Goal: Transaction & Acquisition: Purchase product/service

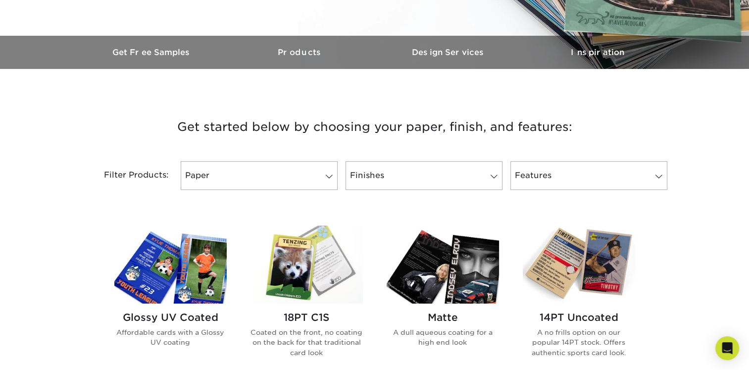
scroll to position [297, 0]
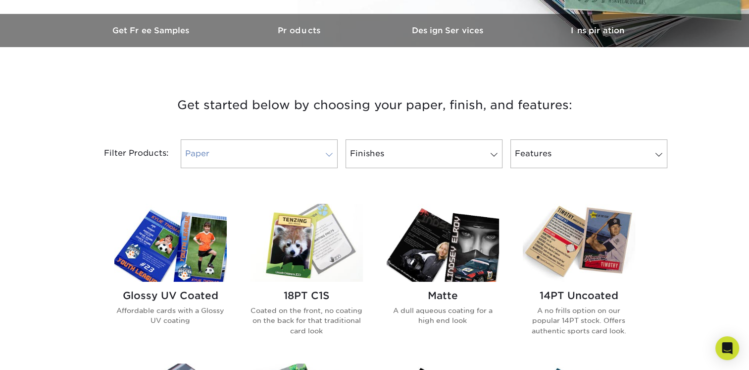
click at [209, 156] on link "Paper" at bounding box center [259, 153] width 157 height 29
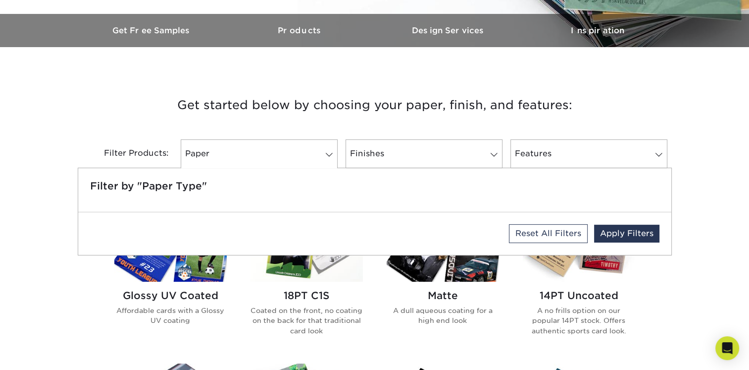
click at [157, 138] on div "Filter Products: Paper Filter by "Paper Type" Reset All Filters Apply Filters F…" at bounding box center [375, 159] width 594 height 64
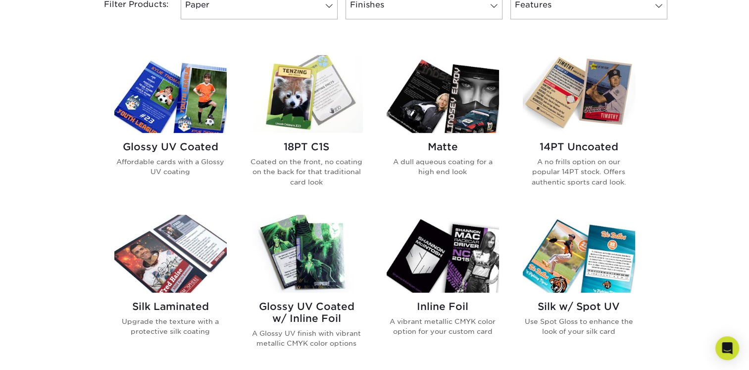
scroll to position [462, 0]
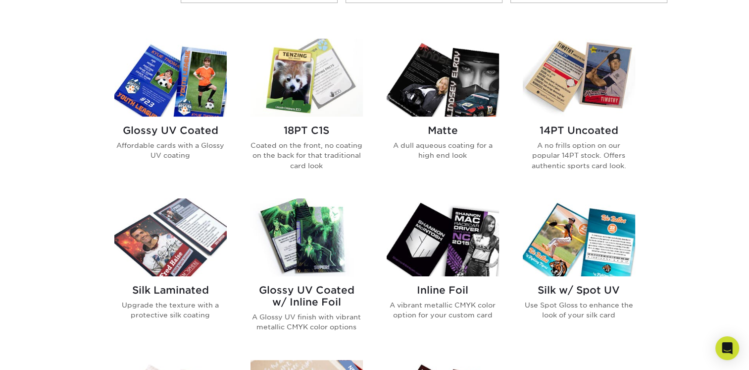
click at [551, 115] on img at bounding box center [579, 78] width 112 height 78
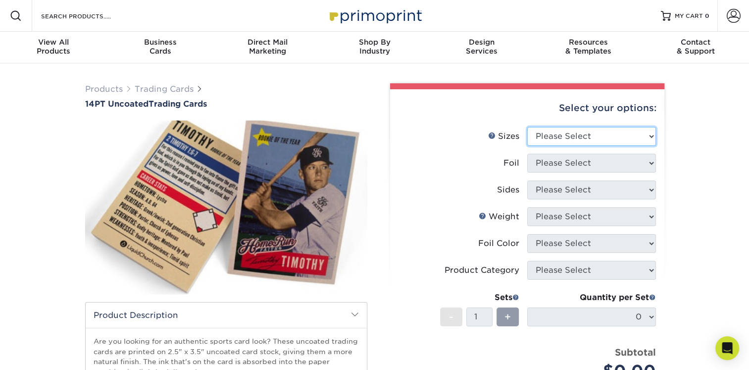
click at [578, 138] on select "Please Select 2.5" x 3.5"" at bounding box center [592, 136] width 129 height 19
select select "2.50x3.50"
click at [528, 127] on select "Please Select 2.5" x 3.5"" at bounding box center [592, 136] width 129 height 19
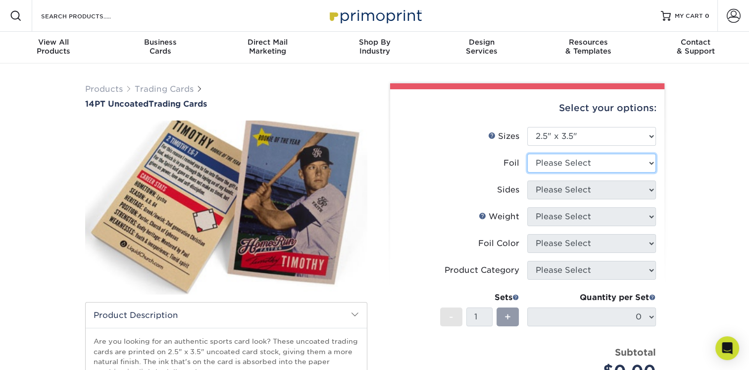
click at [569, 163] on select "Please Select Yes No" at bounding box center [592, 163] width 129 height 19
select select "0"
click at [528, 154] on select "Please Select Yes No" at bounding box center [592, 163] width 129 height 19
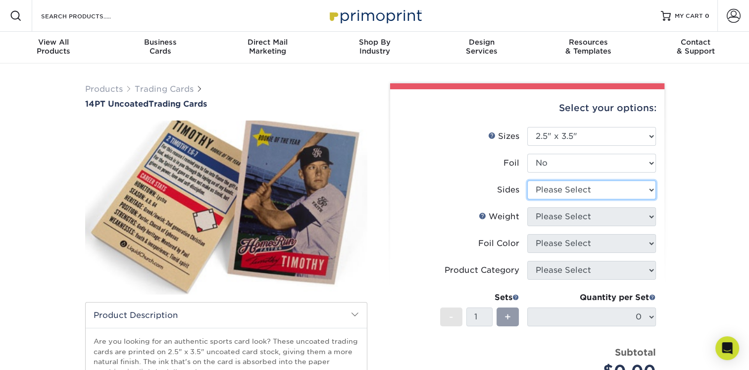
click at [560, 197] on select "Please Select Print Both Sides Print Front Only" at bounding box center [592, 189] width 129 height 19
select select "13abbda7-1d64-4f25-8bb2-c179b224825d"
click at [528, 180] on select "Please Select Print Both Sides Print Front Only" at bounding box center [592, 189] width 129 height 19
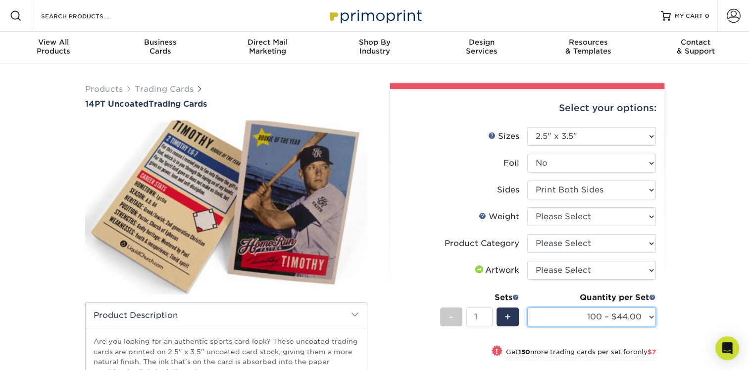
click at [575, 314] on select "100 – $44.00 250 – $51.00 500 – $54.00 1000 – $78.00 2500 – $148.00 5000 – $198…" at bounding box center [592, 316] width 129 height 19
select select "2500 – $148.00"
click at [528, 307] on select "100 – $44.00 250 – $51.00 500 – $54.00 1000 – $78.00 2500 – $148.00 5000 – $198…" at bounding box center [592, 316] width 129 height 19
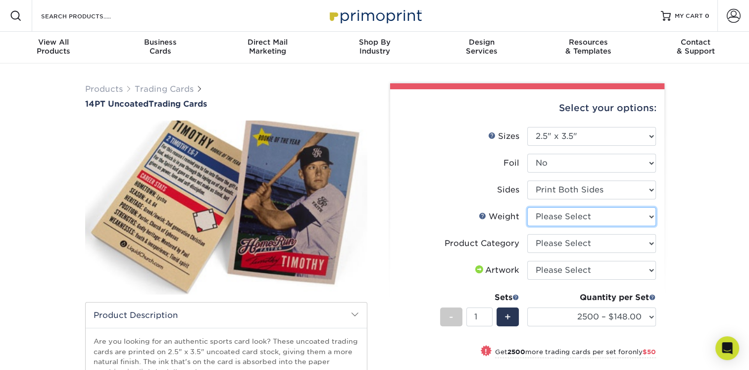
click at [574, 220] on select "Please Select 14PT Uncoated" at bounding box center [592, 216] width 129 height 19
select select "14PT Uncoated"
click at [528, 207] on select "Please Select 14PT Uncoated" at bounding box center [592, 216] width 129 height 19
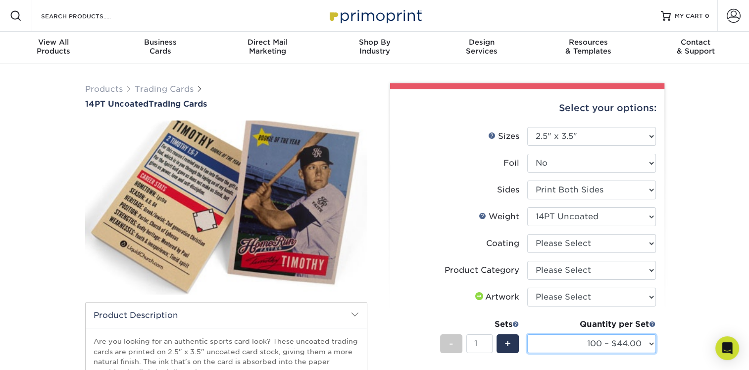
click at [563, 351] on select "100 – $44.00 250 – $51.00 500 – $54.00 1000 – $78.00 2500 – $148.00 5000 – $198…" at bounding box center [592, 343] width 129 height 19
select select "2500 – $148.00"
click at [528, 334] on select "100 – $44.00 250 – $51.00 500 – $54.00 1000 – $78.00 2500 – $148.00 5000 – $198…" at bounding box center [592, 343] width 129 height 19
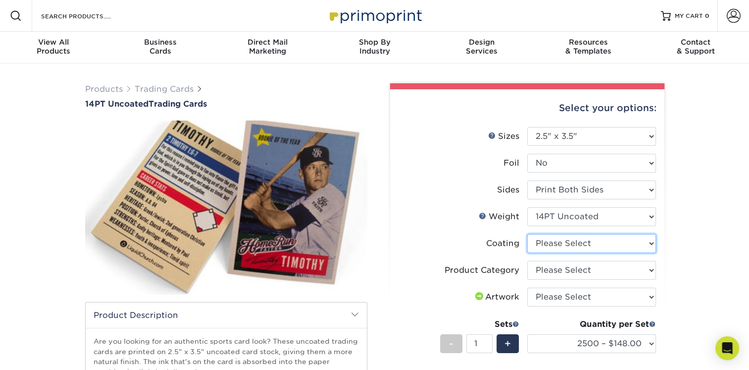
click at [569, 245] on select at bounding box center [592, 243] width 129 height 19
select select "3e7618de-abca-4bda-9f97-8b9129e913d8"
click at [528, 234] on select at bounding box center [592, 243] width 129 height 19
select select "-1"
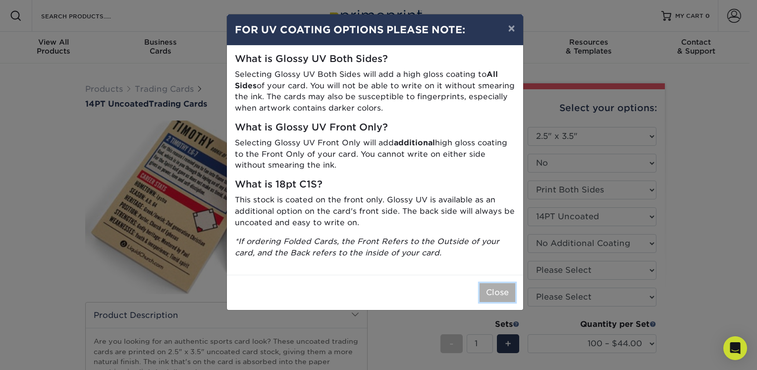
click at [491, 289] on button "Close" at bounding box center [498, 292] width 36 height 19
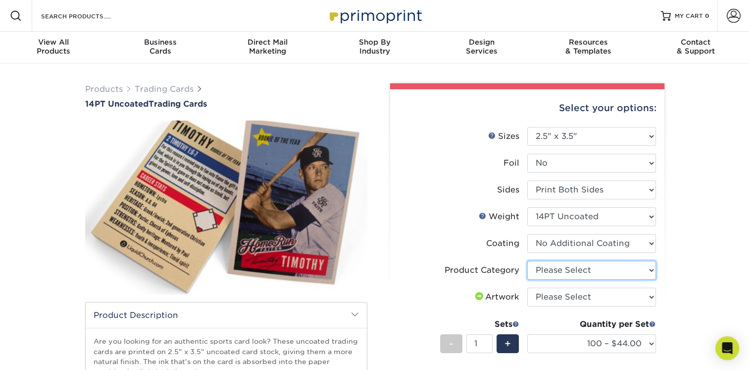
click at [591, 273] on select "Please Select Trading Cards" at bounding box center [592, 270] width 129 height 19
select select "c2f9bce9-36c2-409d-b101-c29d9d031e18"
click at [528, 261] on select "Please Select Trading Cards" at bounding box center [592, 270] width 129 height 19
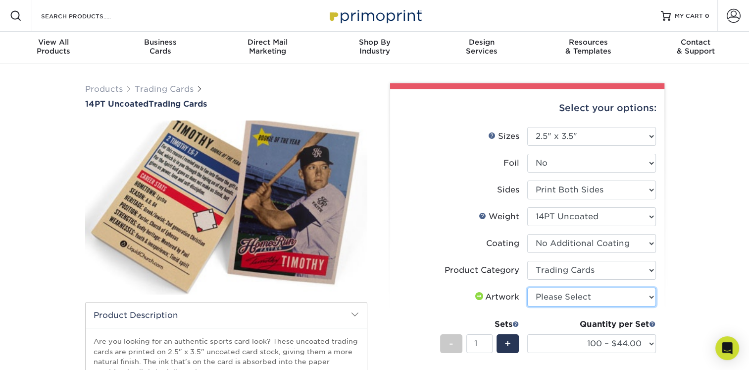
click at [585, 295] on select "Please Select I will upload files I need a design - $100" at bounding box center [592, 296] width 129 height 19
select select "upload"
click at [528, 287] on select "Please Select I will upload files I need a design - $100" at bounding box center [592, 296] width 129 height 19
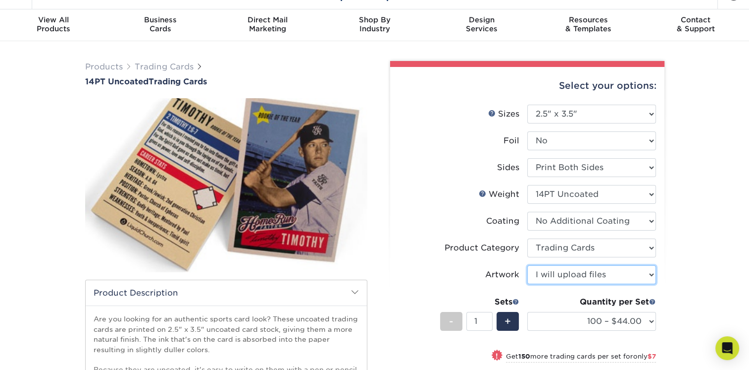
scroll to position [33, 0]
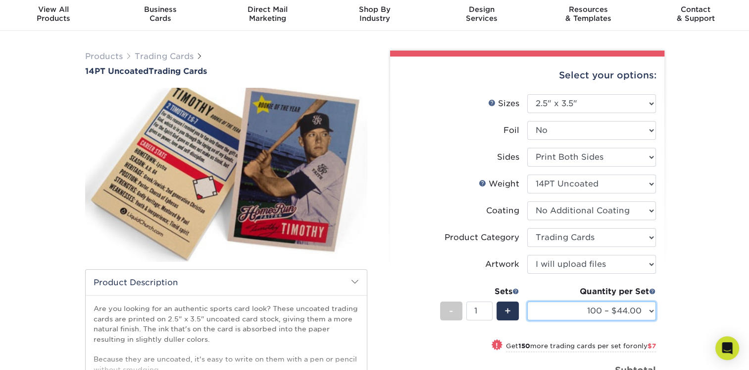
click at [581, 316] on select "100 – $44.00 250 – $51.00 500 – $54.00 1000 – $78.00 2500 – $148.00 5000 – $198…" at bounding box center [592, 310] width 129 height 19
click at [685, 209] on div "Products Trading Cards 14PT Uncoated Trading Cards show more Templates" at bounding box center [374, 289] width 749 height 517
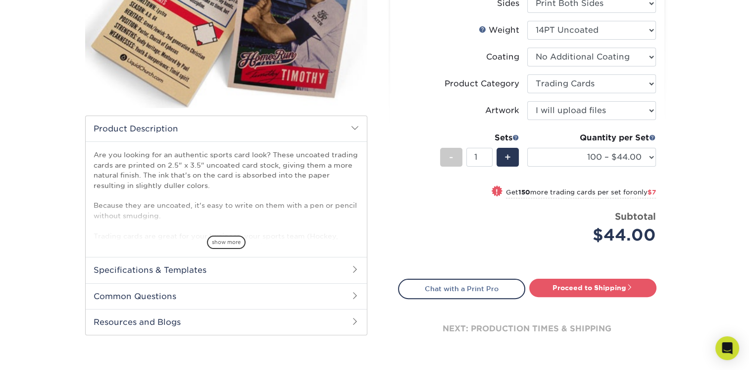
scroll to position [198, 0]
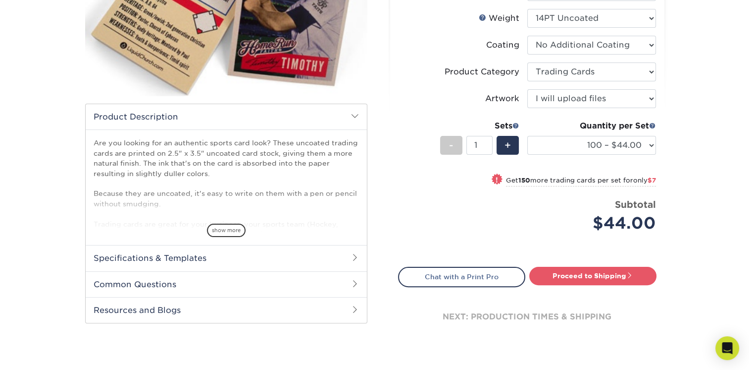
click at [238, 261] on h2 "Specifications & Templates" at bounding box center [226, 258] width 281 height 26
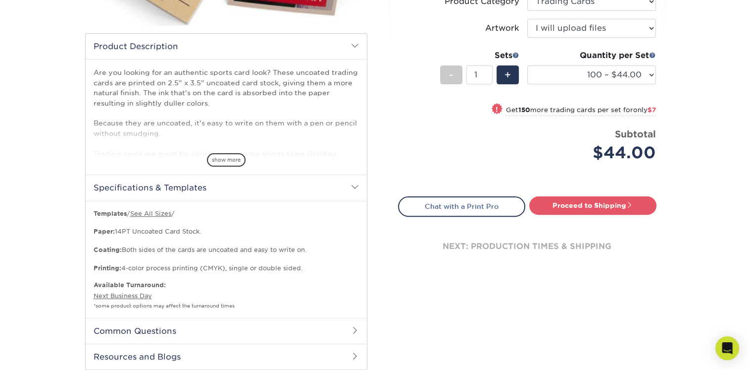
scroll to position [297, 0]
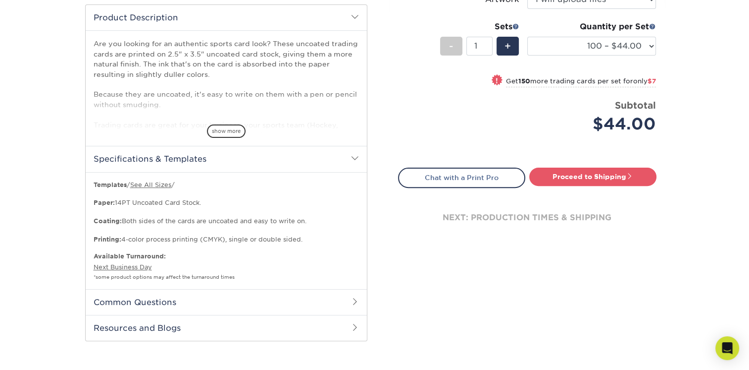
click at [220, 292] on h2 "Common Questions" at bounding box center [226, 302] width 281 height 26
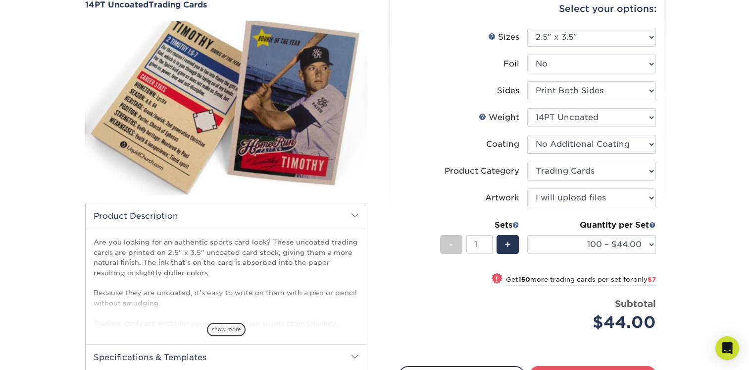
scroll to position [33, 0]
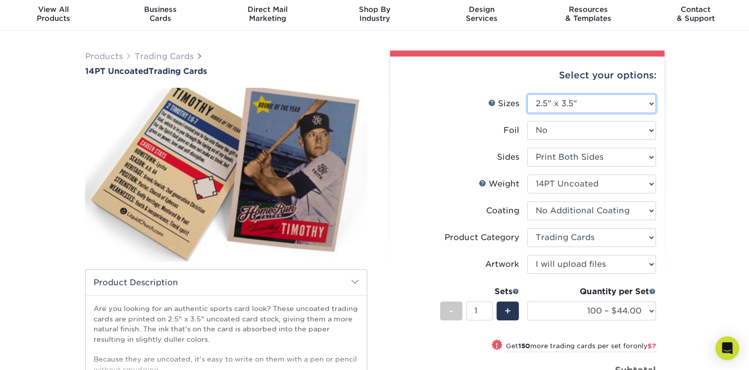
click at [560, 94] on select "Please Select 2.5" x 3.5"" at bounding box center [592, 103] width 129 height 19
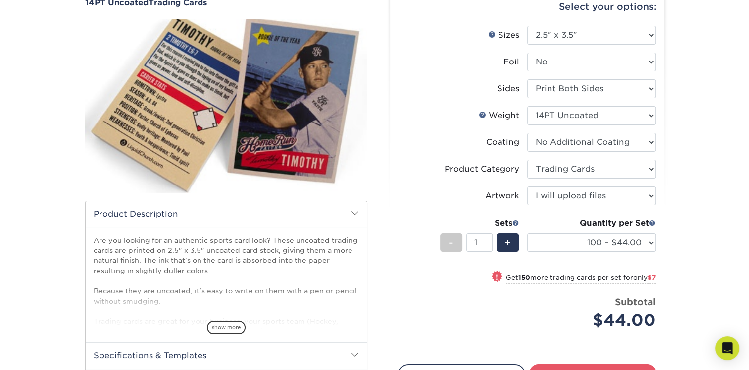
scroll to position [132, 0]
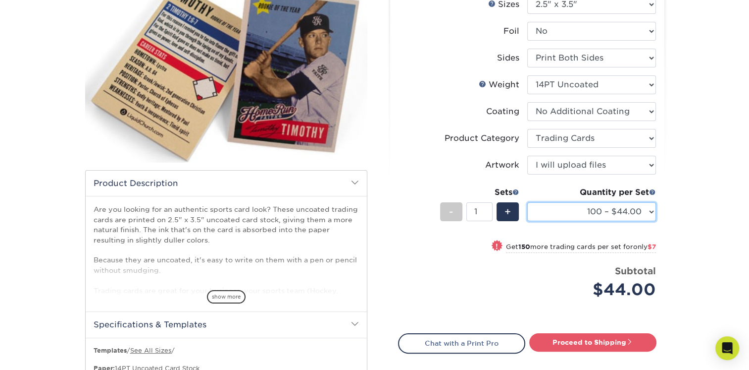
click at [617, 203] on select "100 – $44.00 250 – $51.00 500 – $54.00 1000 – $78.00 2500 – $148.00 5000 – $198…" at bounding box center [592, 211] width 129 height 19
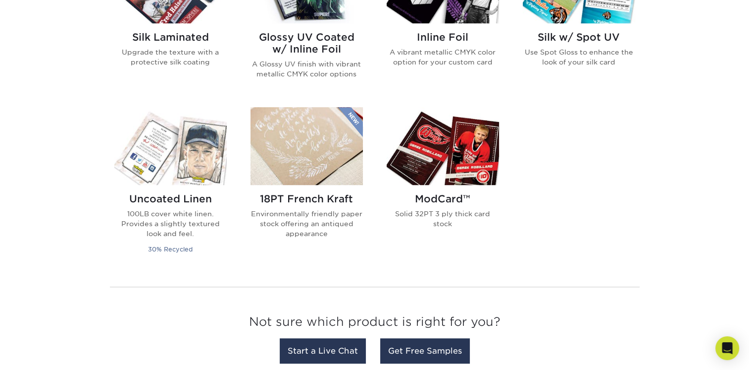
scroll to position [726, 0]
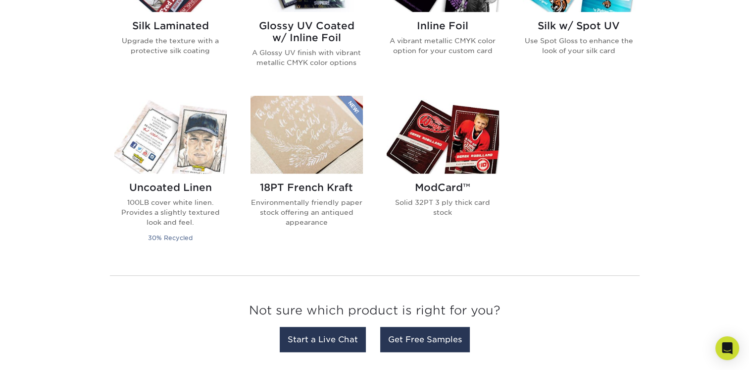
click at [441, 180] on div "ModCard™ Solid 32PT 3 ply thick card stock" at bounding box center [443, 203] width 112 height 60
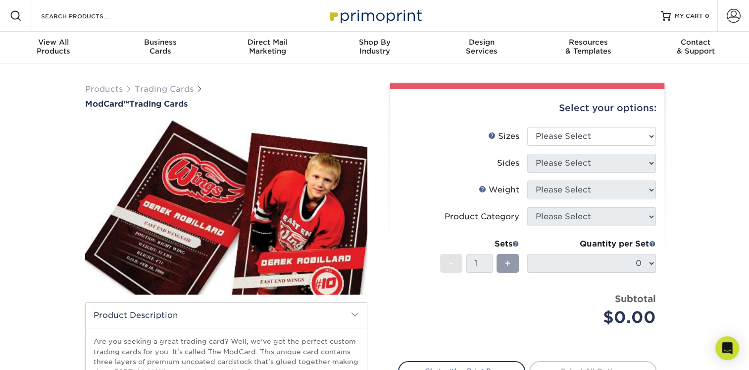
click at [555, 199] on li "Weight Help Weight Please Select 32PTUCBLK" at bounding box center [528, 193] width 258 height 27
click at [557, 135] on select "Please Select 2.5" x 3.5"" at bounding box center [592, 136] width 129 height 19
select select "2.50x3.50"
click at [528, 127] on select "Please Select 2.5" x 3.5"" at bounding box center [592, 136] width 129 height 19
click at [557, 164] on select "Please Select Print Both Sides Print Front Only" at bounding box center [592, 163] width 129 height 19
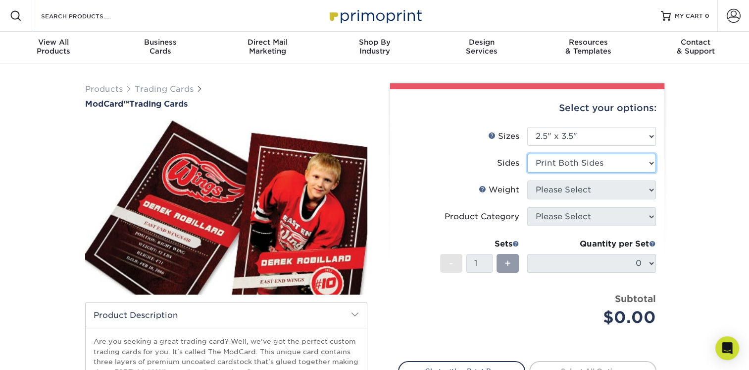
click at [528, 154] on select "Please Select Print Both Sides Print Front Only" at bounding box center [592, 163] width 129 height 19
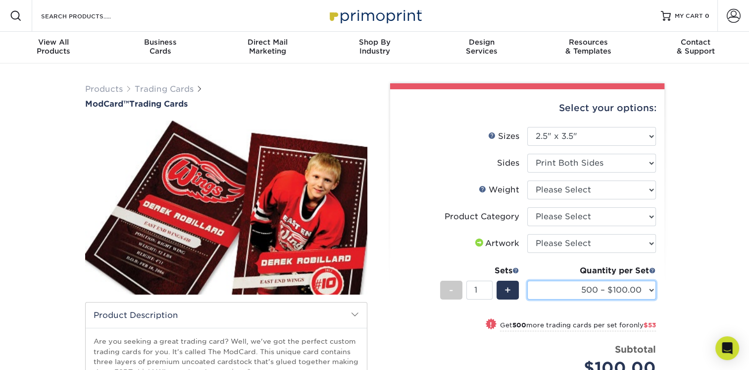
click at [548, 291] on select "500 – $100.00 1000 – $153.00" at bounding box center [592, 289] width 129 height 19
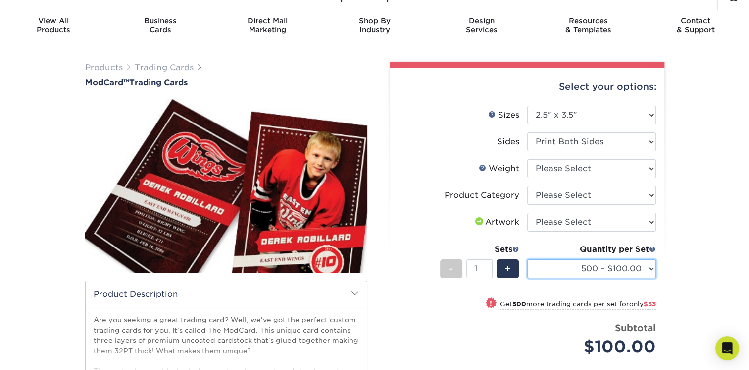
scroll to position [33, 0]
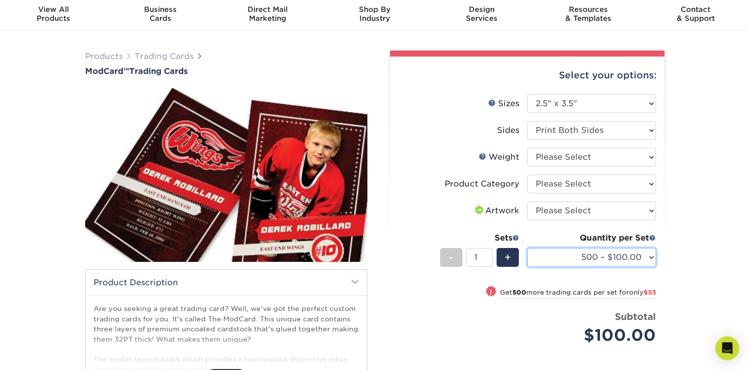
click at [624, 253] on select "500 – $100.00 1000 – $153.00" at bounding box center [592, 257] width 129 height 19
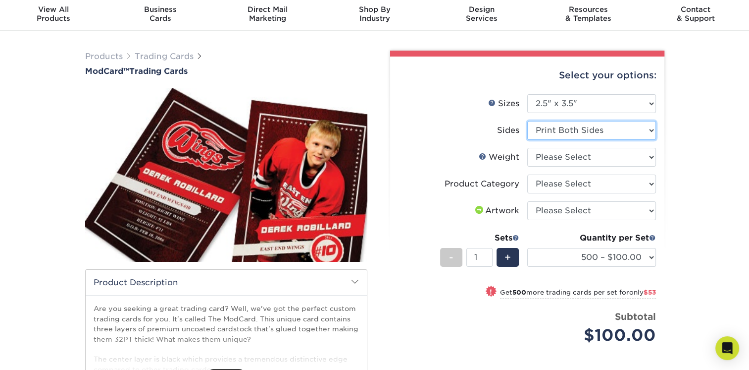
click at [542, 134] on select "Please Select Print Both Sides Print Front Only" at bounding box center [592, 130] width 129 height 19
select select "32d3c223-f82c-492b-b915-ba065a00862f"
click at [528, 121] on select "Please Select Print Both Sides Print Front Only" at bounding box center [592, 130] width 129 height 19
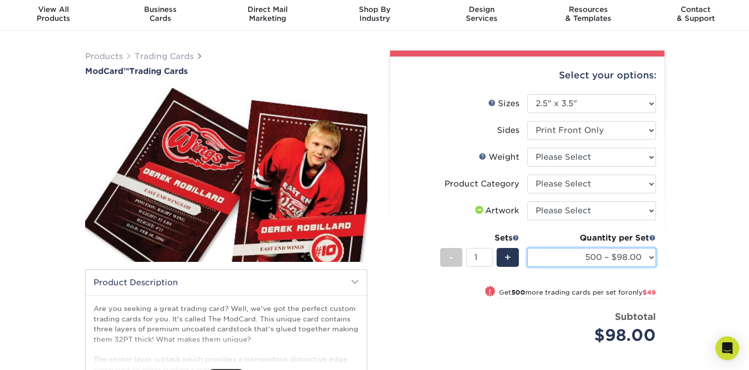
click at [546, 249] on select "500 – $98.00 1000 – $147.00" at bounding box center [592, 257] width 129 height 19
